Goal: Find specific page/section: Find specific page/section

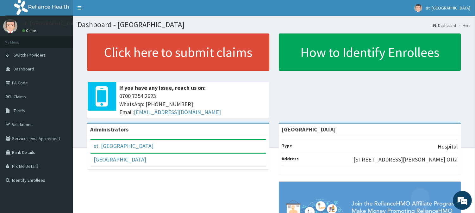
click at [288, 101] on div "Click here to submit claims If you have any issue, reach us on: 0700 7354 2623 …" at bounding box center [274, 78] width 393 height 89
click at [17, 83] on link "PA Code" at bounding box center [36, 83] width 73 height 14
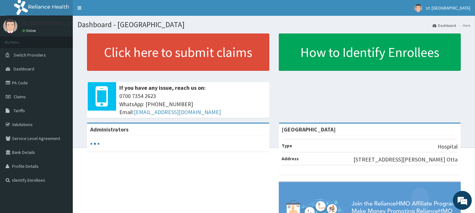
click at [20, 87] on link "PA Code" at bounding box center [36, 83] width 73 height 14
